Goal: Task Accomplishment & Management: Manage account settings

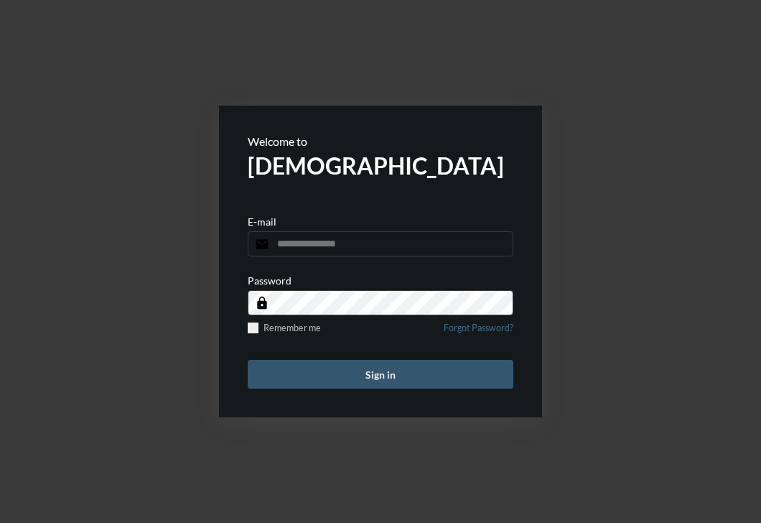
type input "**********"
click at [314, 370] on button "Sign in" at bounding box center [381, 374] width 266 height 29
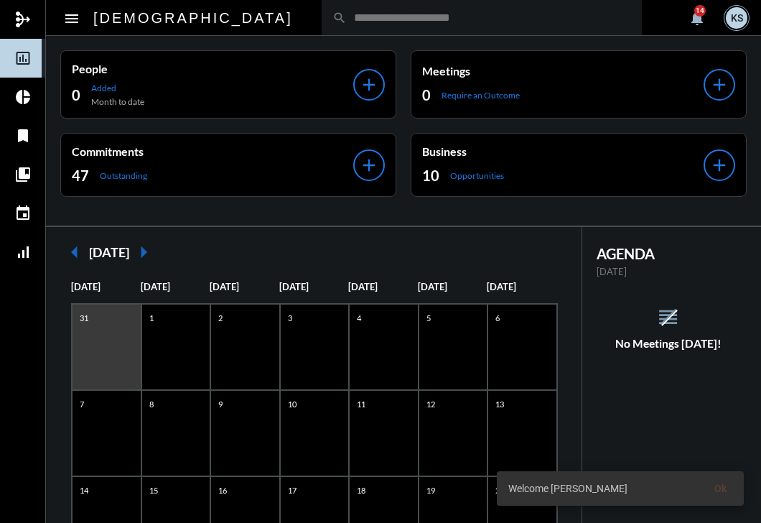
click at [347, 20] on input "text" at bounding box center [489, 17] width 284 height 12
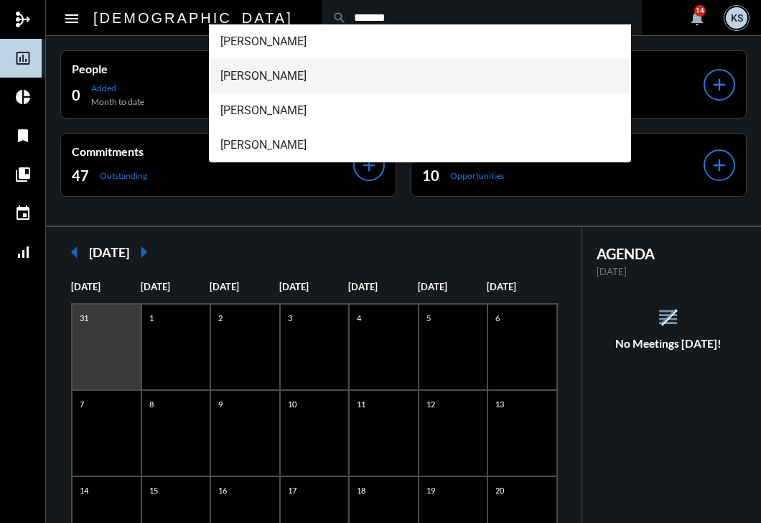
type input "*******"
click at [253, 74] on span "[PERSON_NAME]" at bounding box center [420, 76] width 400 height 34
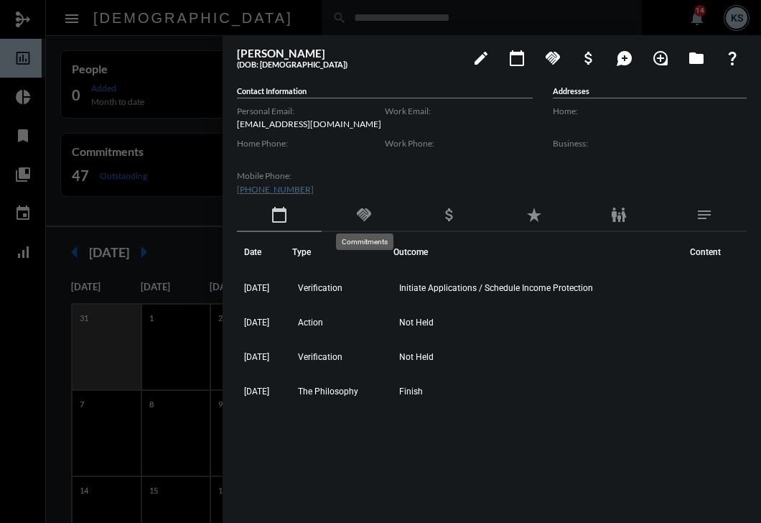
click at [360, 214] on mat-icon "handshake" at bounding box center [363, 214] width 17 height 17
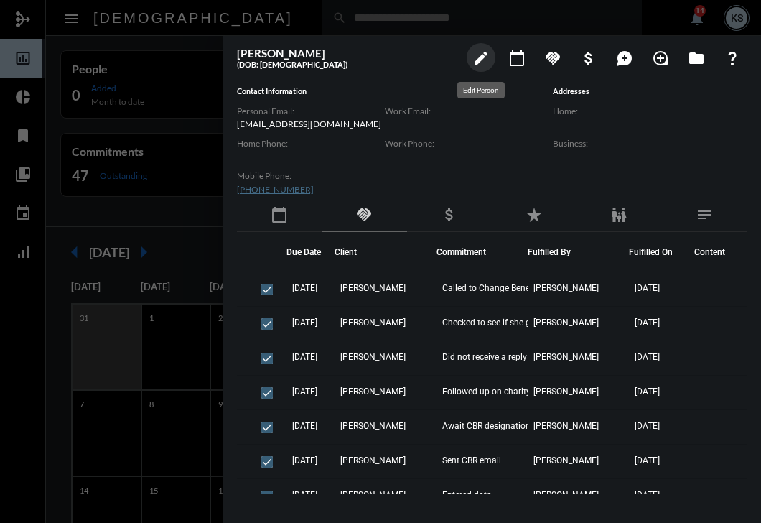
click at [482, 57] on mat-icon "edit" at bounding box center [480, 58] width 17 height 17
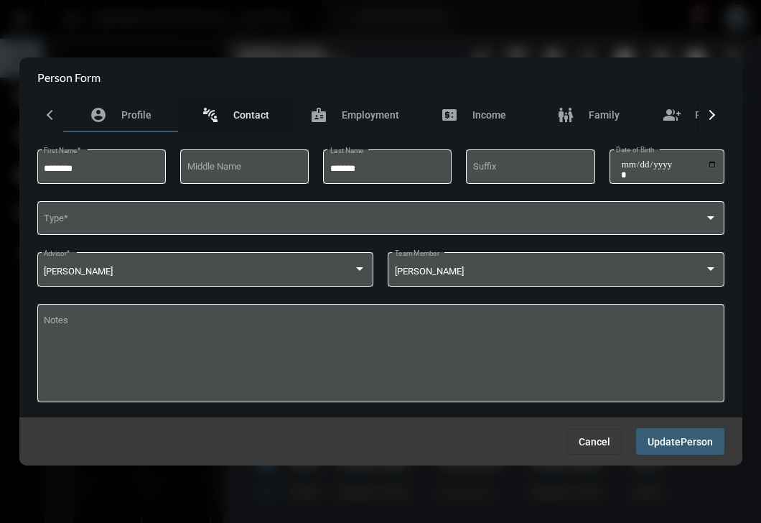
click at [246, 112] on span "Contact" at bounding box center [251, 114] width 36 height 11
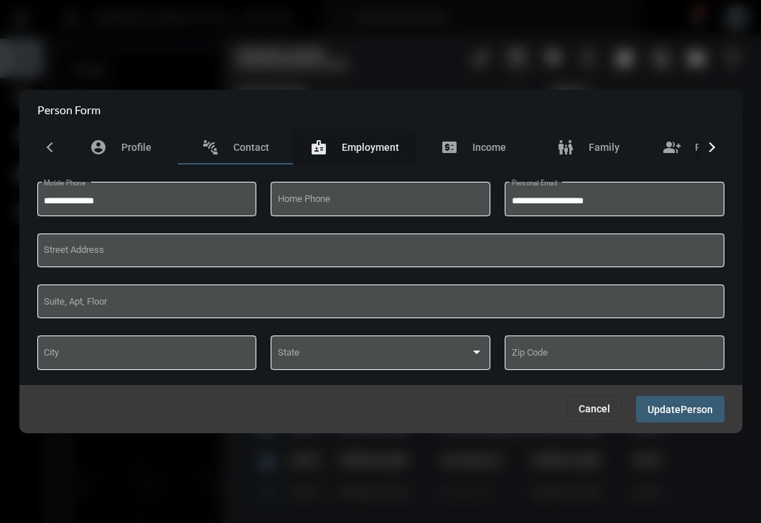
click at [362, 141] on span "Employment" at bounding box center [370, 146] width 57 height 11
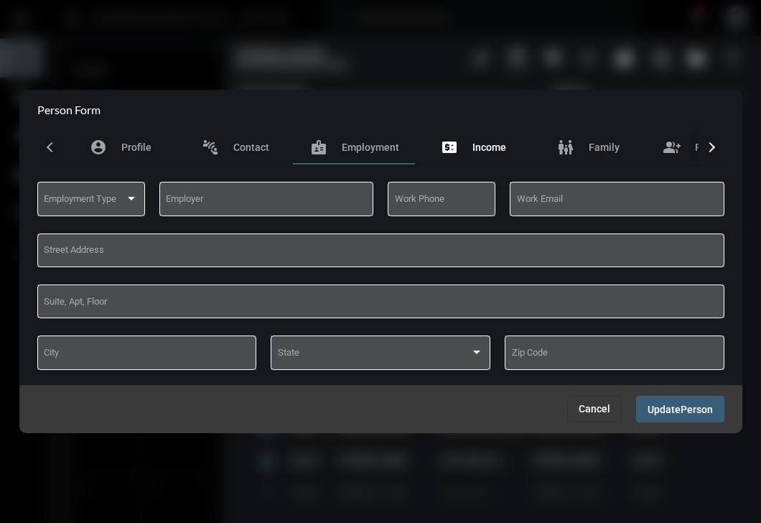
click at [483, 145] on span "Income" at bounding box center [489, 146] width 34 height 11
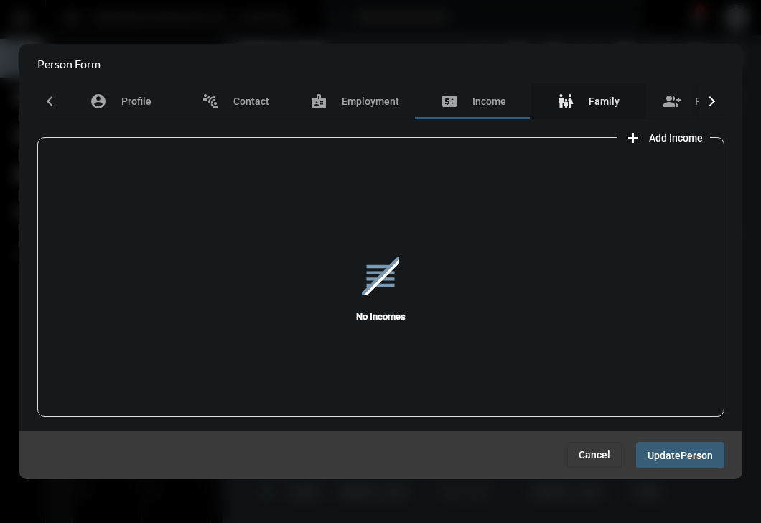
click at [589, 102] on span "Family" at bounding box center [604, 100] width 31 height 11
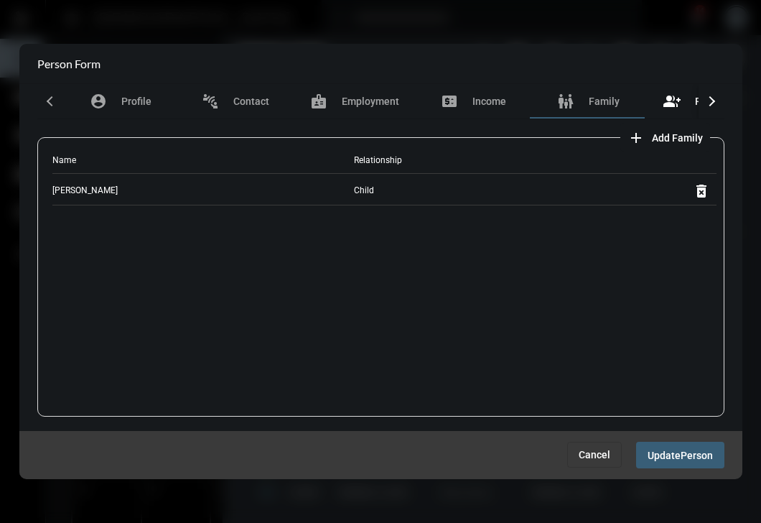
click at [675, 102] on mat-icon "group_add" at bounding box center [671, 101] width 17 height 17
